Goal: Task Accomplishment & Management: Manage account settings

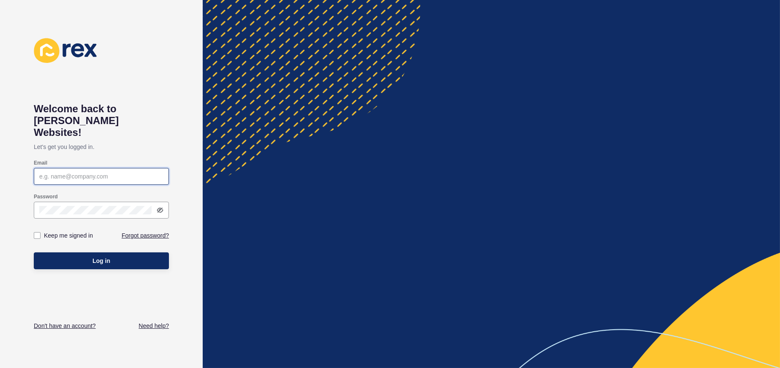
click at [113, 172] on input "Email" at bounding box center [101, 176] width 124 height 8
paste input "[PERSON_NAME][EMAIL_ADDRESS][PERSON_NAME][DOMAIN_NAME]"
type input "[PERSON_NAME][EMAIL_ADDRESS][PERSON_NAME][DOMAIN_NAME]"
click at [41, 233] on input "Keep me signed in" at bounding box center [37, 235] width 5 height 5
checkbox input "true"
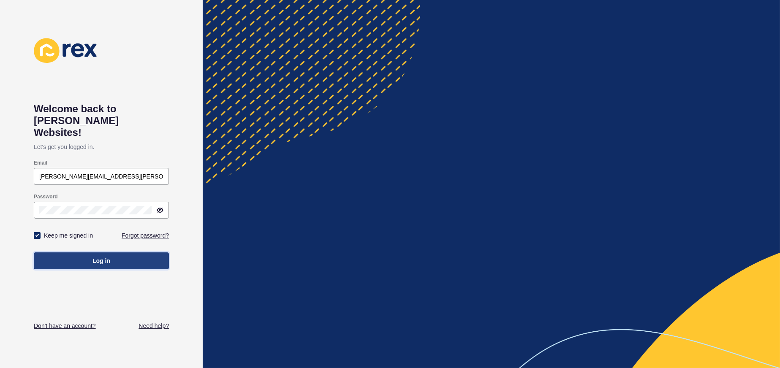
click at [83, 253] on button "Log in" at bounding box center [101, 261] width 135 height 17
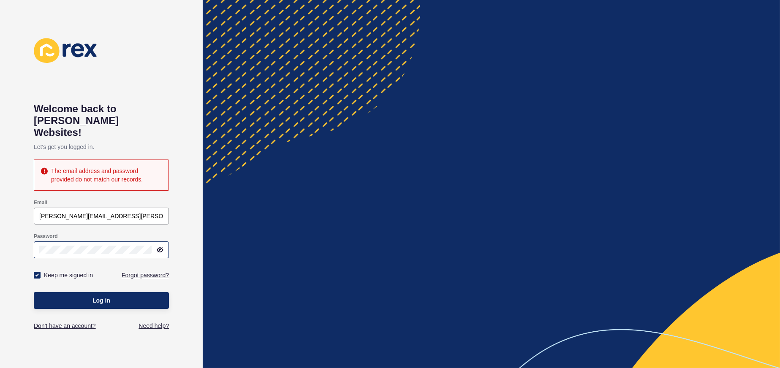
click at [163, 247] on icon at bounding box center [160, 250] width 7 height 7
click at [81, 292] on button "Log in" at bounding box center [101, 300] width 135 height 17
